Goal: Complete application form

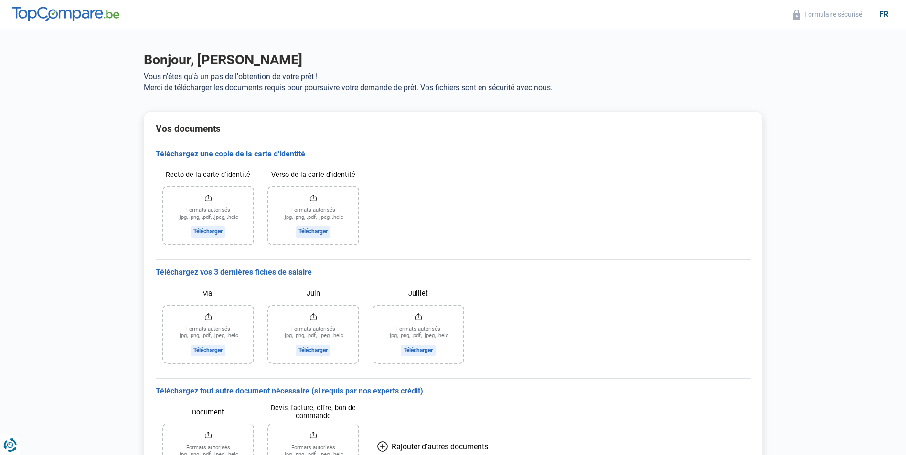
click at [209, 232] on input "Recto de la carte d'identité" at bounding box center [208, 215] width 90 height 57
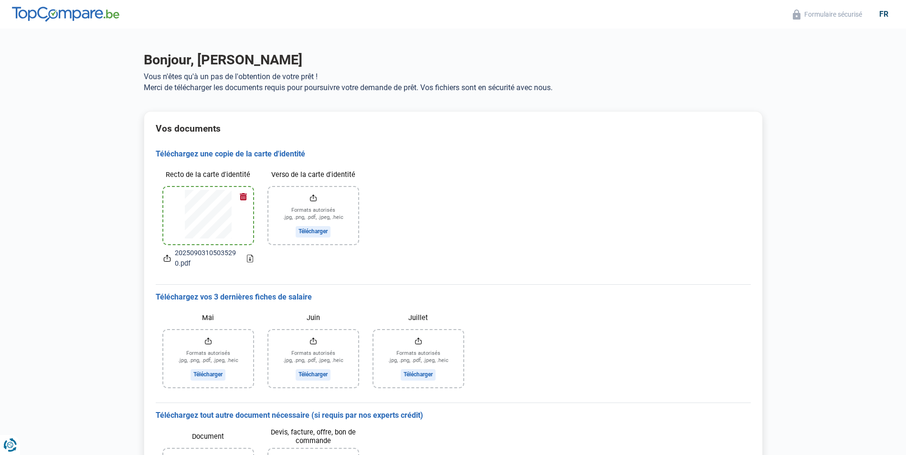
click at [312, 228] on input "Verso de la carte d'identité" at bounding box center [313, 215] width 90 height 57
type input "C:\fakepath\20250903105035290.pdf"
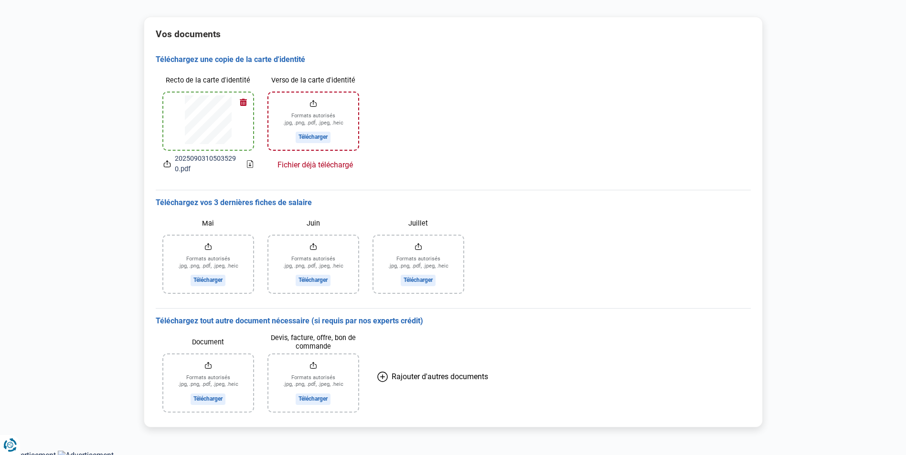
scroll to position [99, 0]
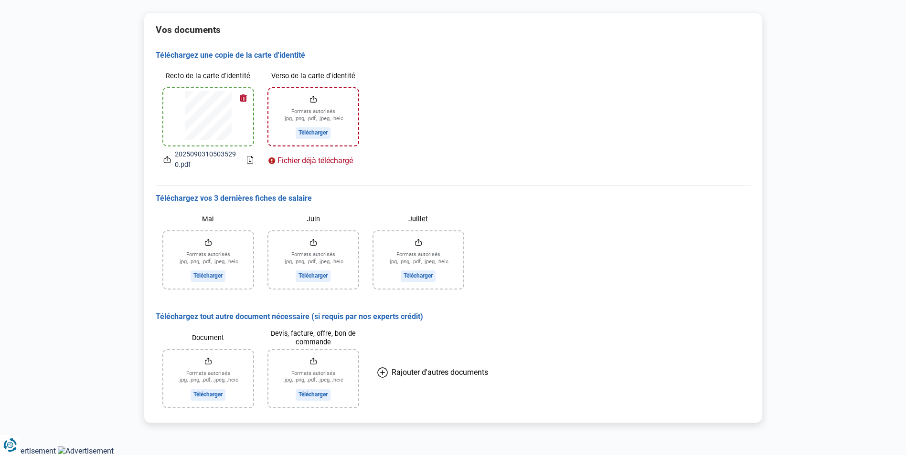
click at [197, 273] on input "Mai" at bounding box center [208, 260] width 90 height 57
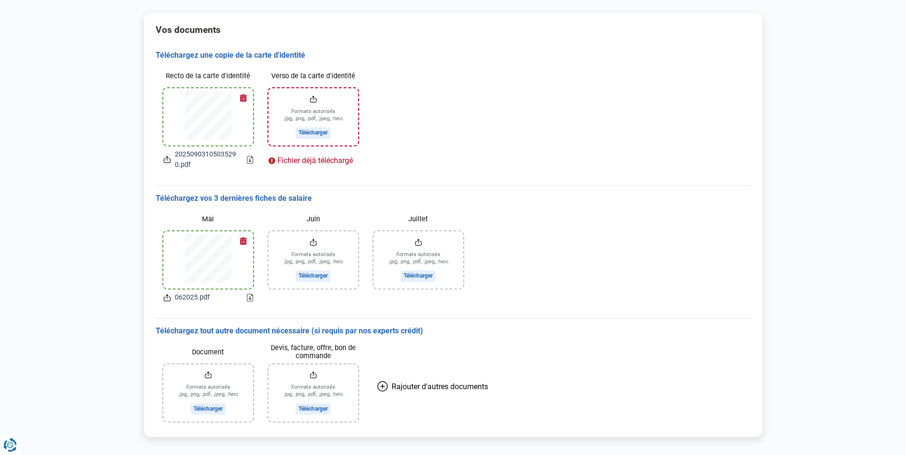
click at [308, 279] on input "Juin" at bounding box center [313, 260] width 90 height 57
click at [413, 278] on input "Juillet" at bounding box center [418, 260] width 90 height 57
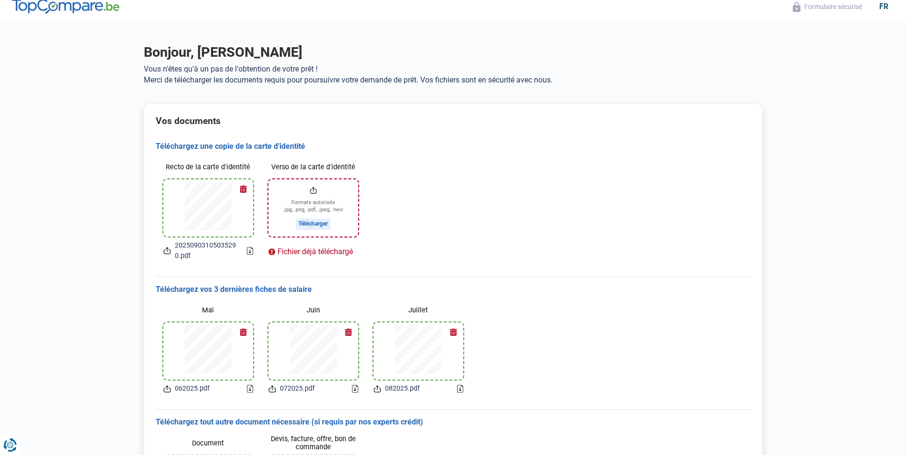
scroll to position [0, 0]
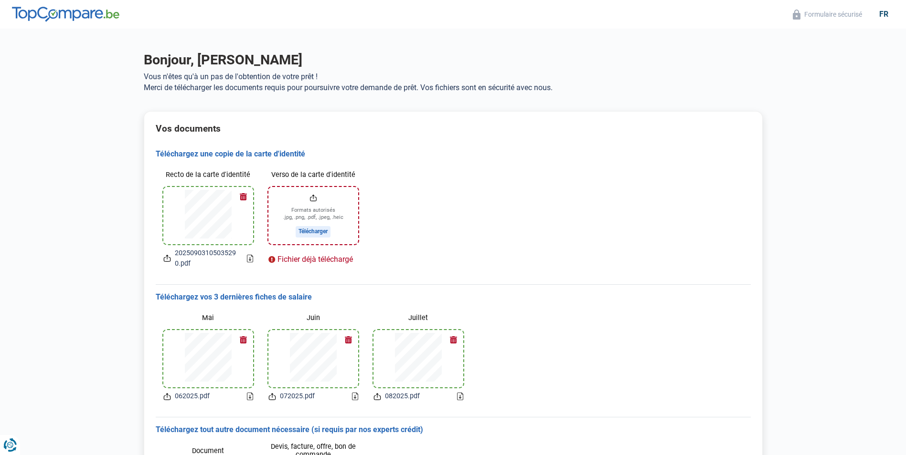
click at [320, 230] on input "Verso de la carte d'identité" at bounding box center [313, 215] width 90 height 57
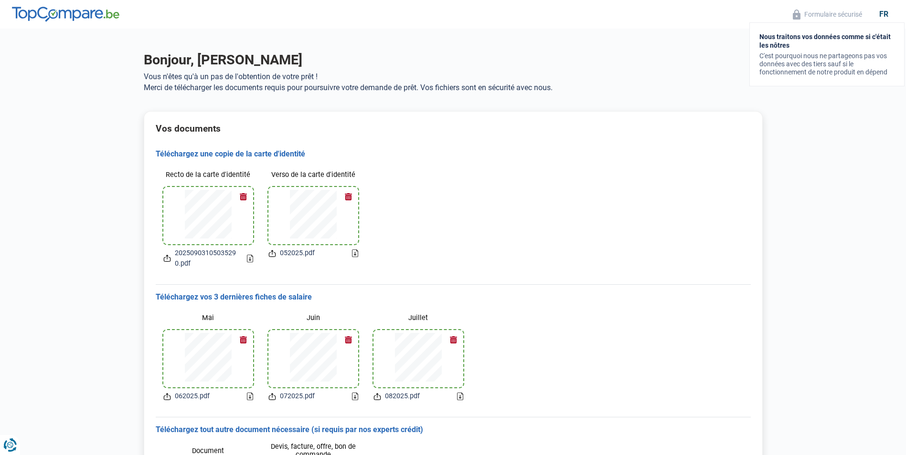
click at [838, 17] on button "Formulaire sécurisé" at bounding box center [827, 14] width 75 height 11
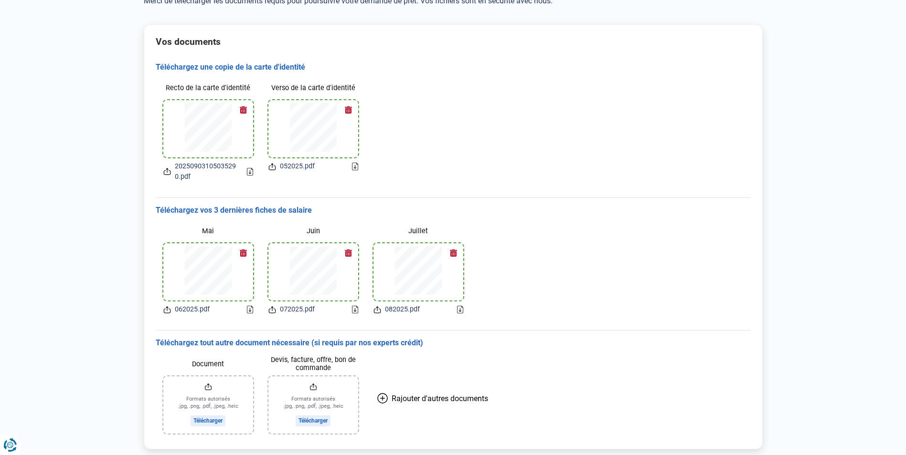
scroll to position [113, 0]
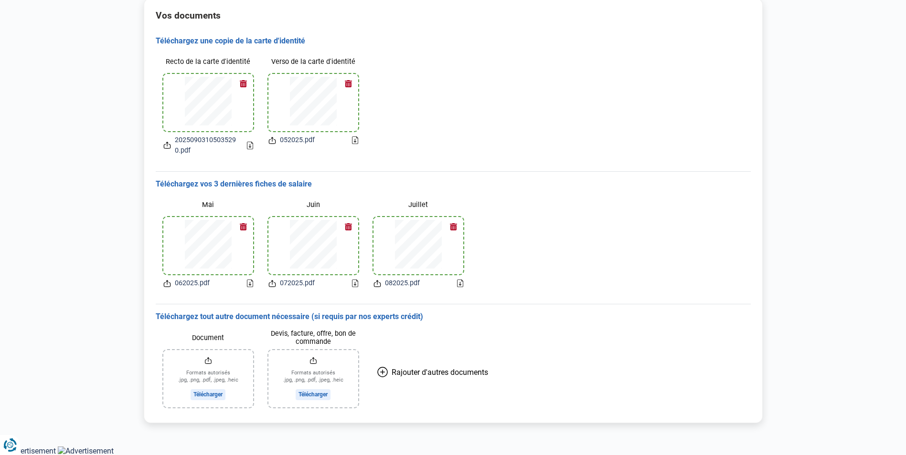
click at [197, 393] on input "Document" at bounding box center [208, 378] width 90 height 57
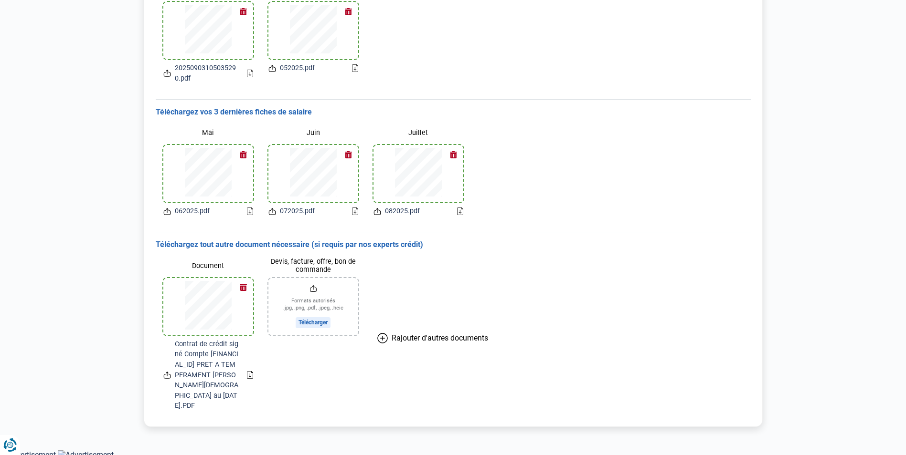
scroll to position [189, 0]
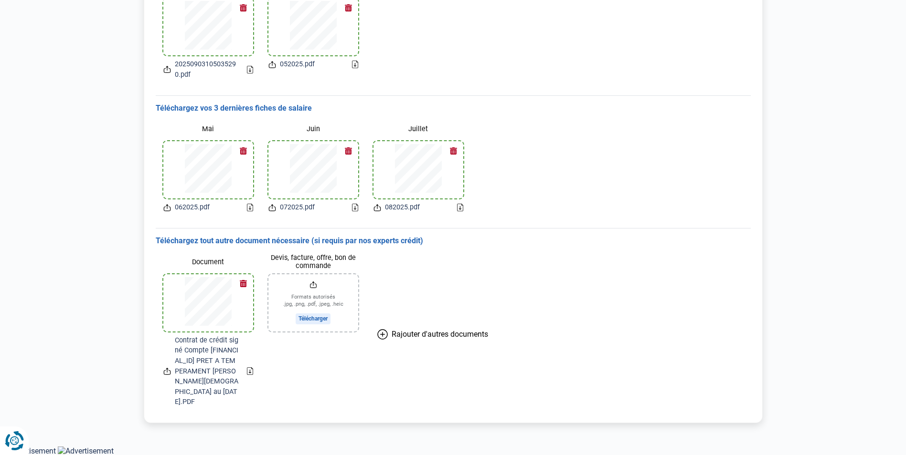
click at [11, 444] on icon "Renew consent" at bounding box center [14, 441] width 19 height 19
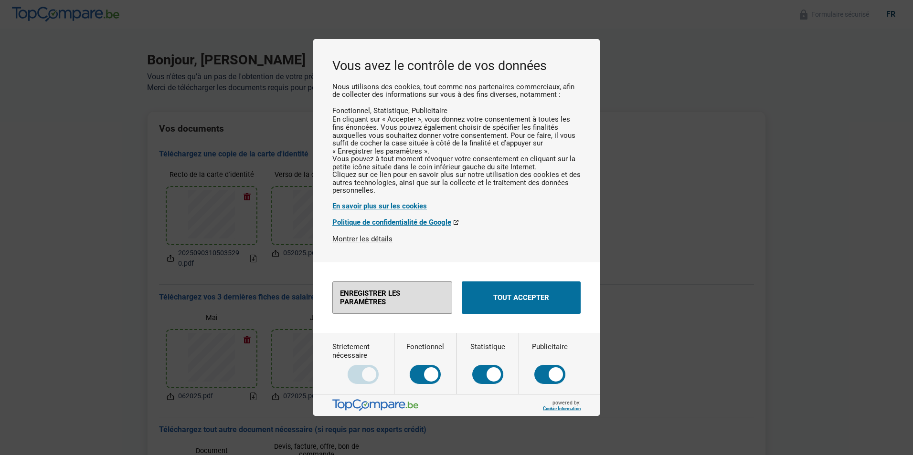
click at [400, 314] on button "Enregistrer les paramètres" at bounding box center [392, 298] width 120 height 32
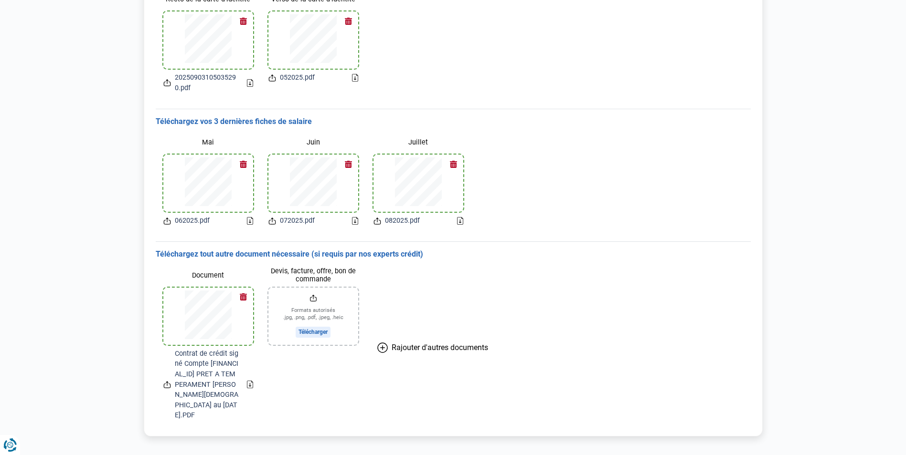
scroll to position [189, 0]
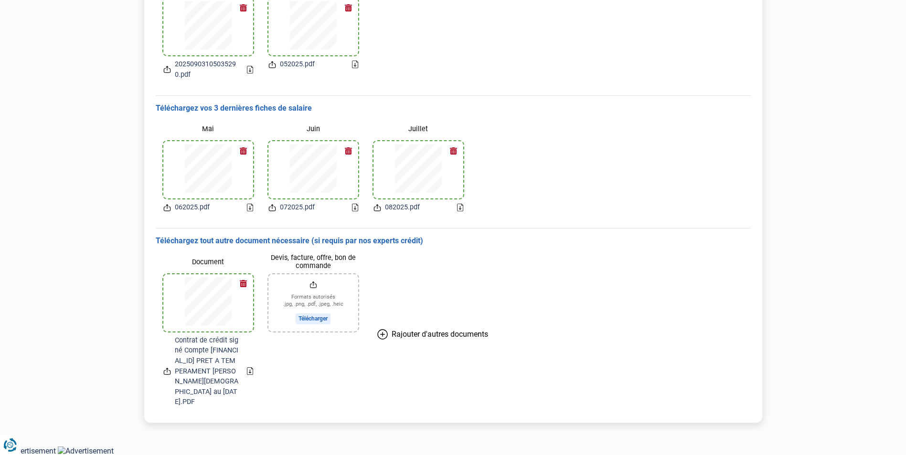
click at [440, 334] on span "Rajouter d'autres documents" at bounding box center [439, 334] width 96 height 9
click at [419, 283] on input "Document" at bounding box center [418, 303] width 90 height 57
drag, startPoint x: 417, startPoint y: 310, endPoint x: 405, endPoint y: 349, distance: 40.3
click at [405, 349] on div "Document Formats autorisés .jpg, .png, .pdf, .jpeg, .heic Télécharger" at bounding box center [418, 330] width 105 height 169
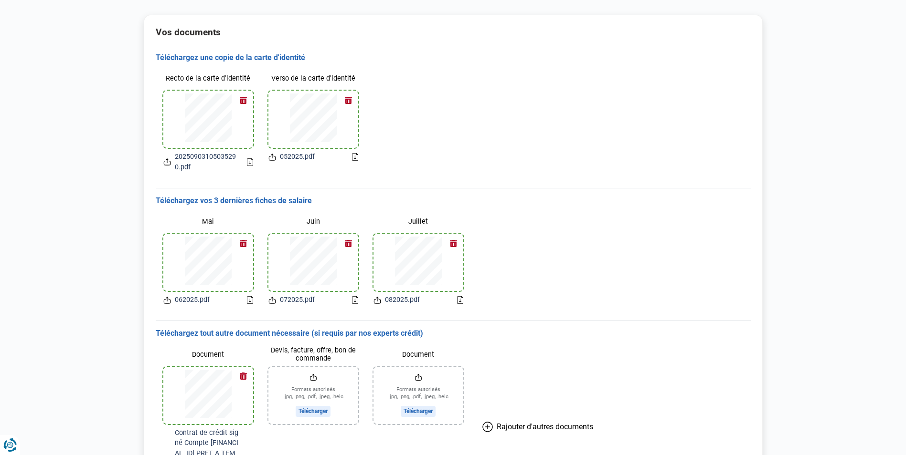
scroll to position [0, 0]
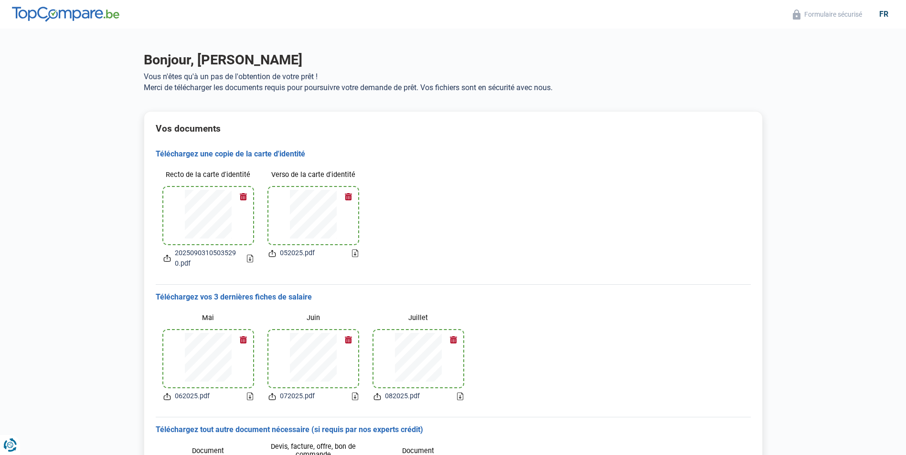
click at [347, 196] on button "button" at bounding box center [348, 197] width 14 height 14
click at [326, 228] on input "Verso de la carte d'identité" at bounding box center [313, 215] width 90 height 57
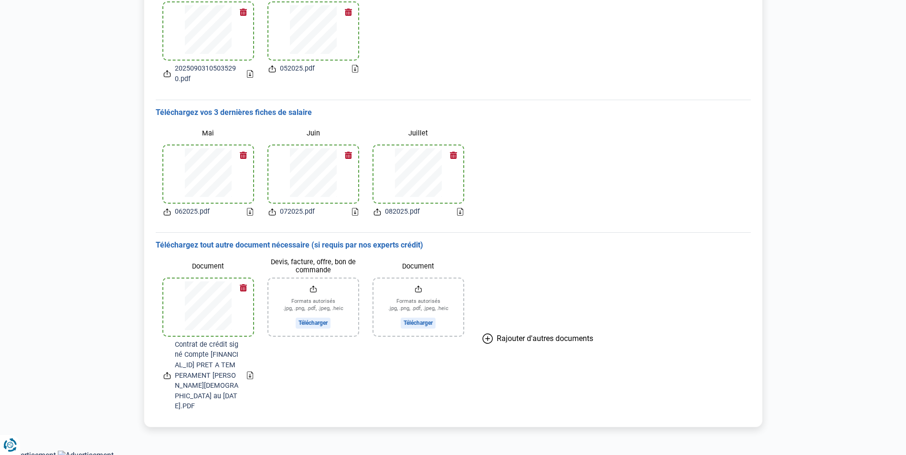
scroll to position [189, 0]
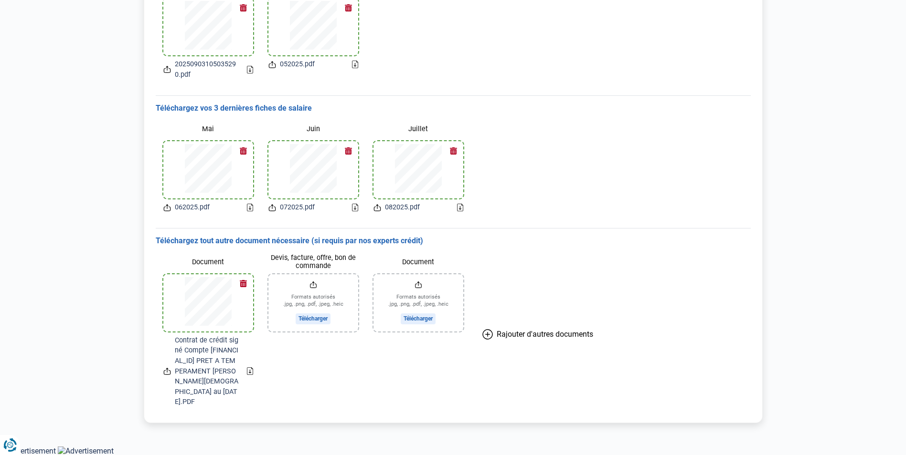
click at [250, 370] on icon at bounding box center [250, 371] width 2 height 3
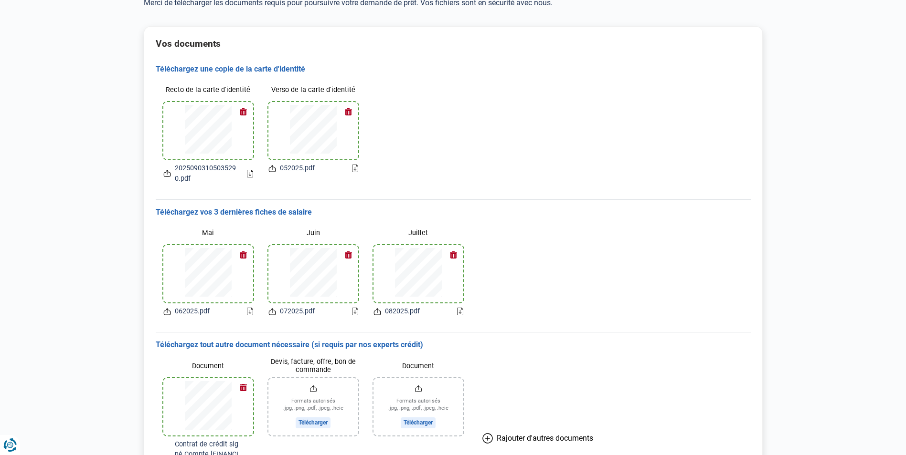
scroll to position [0, 0]
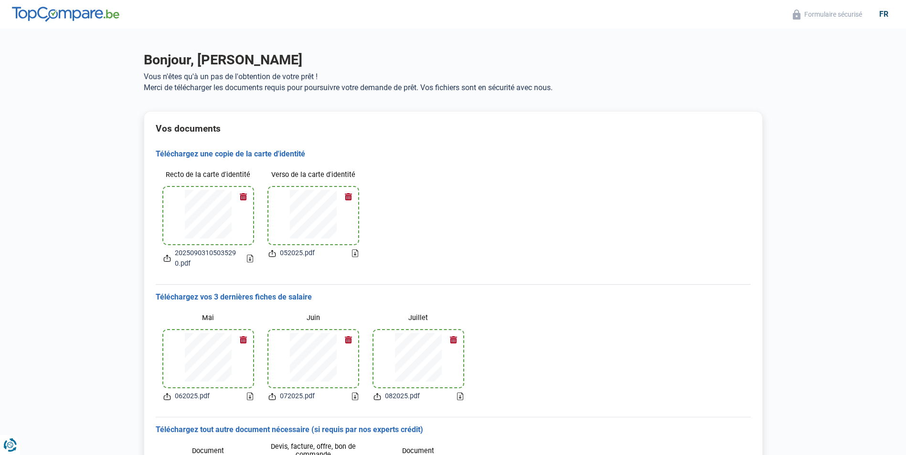
click at [883, 15] on div "fr" at bounding box center [883, 14] width 21 height 9
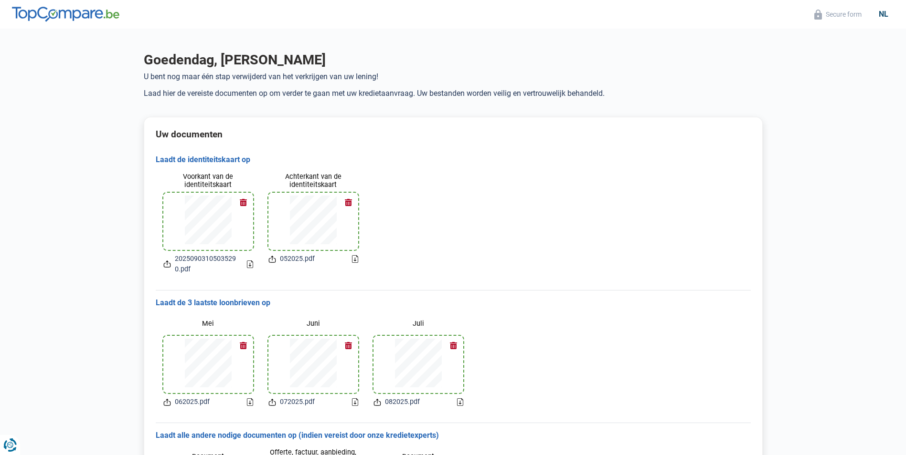
click at [883, 15] on div "nl" at bounding box center [883, 14] width 21 height 9
